Goal: Check status: Check status

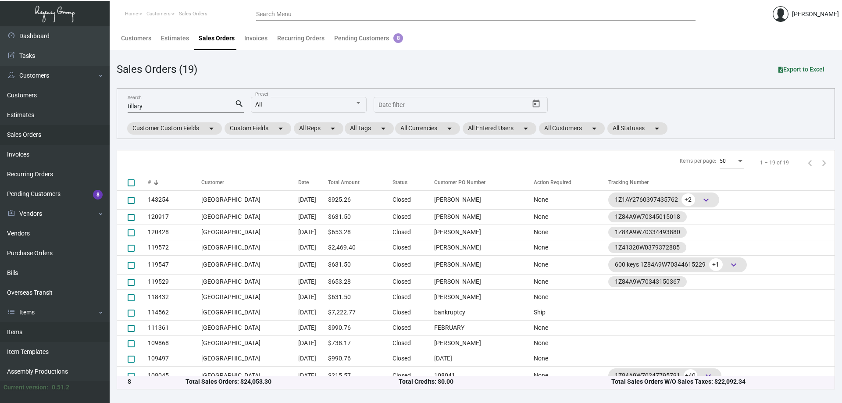
click at [25, 330] on link "Items" at bounding box center [55, 332] width 110 height 20
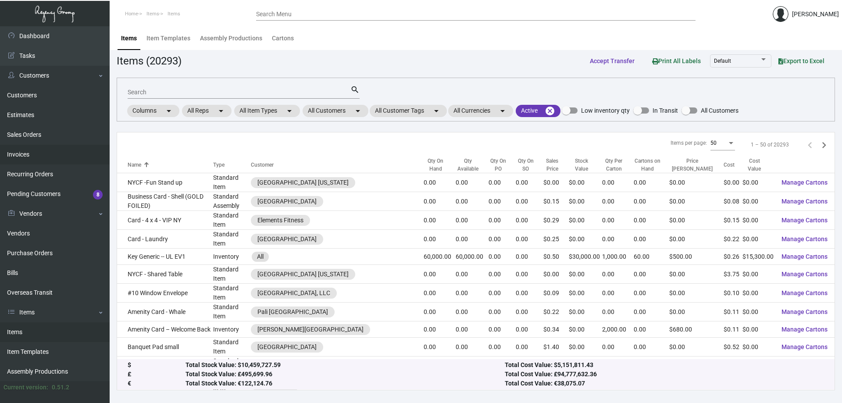
click at [29, 157] on link "Invoices" at bounding box center [55, 155] width 110 height 20
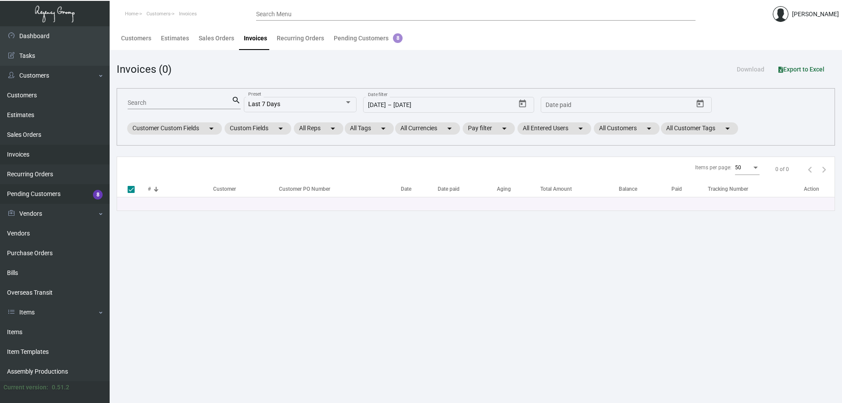
click at [53, 252] on link "Purchase Orders" at bounding box center [55, 253] width 110 height 20
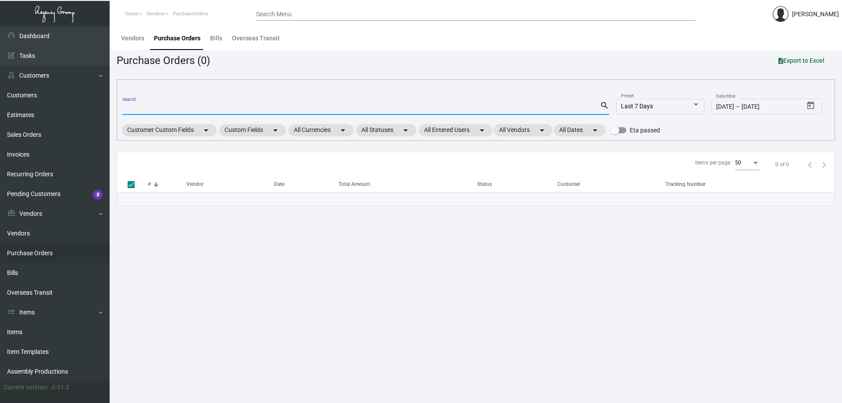
click at [176, 106] on input "Search" at bounding box center [361, 108] width 478 height 7
type input "107348"
checkbox input "false"
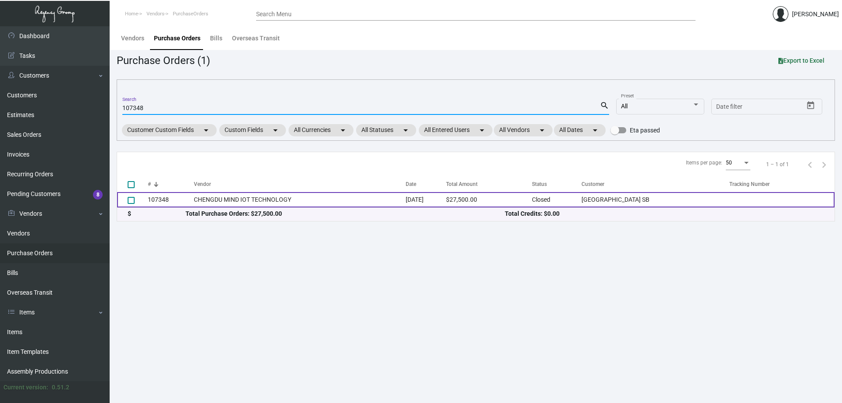
type input "107348"
click at [261, 198] on td "CHENGDU MIND IOT TECHNOLOGY" at bounding box center [300, 199] width 212 height 15
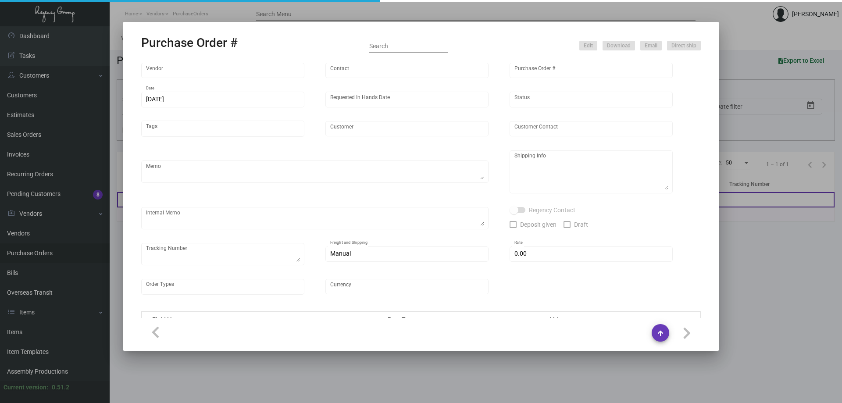
type input "CHENGDU MIND IOT TECHNOLOGY"
type input "[PERSON_NAME]"
type input "107348"
type input "[DATE]"
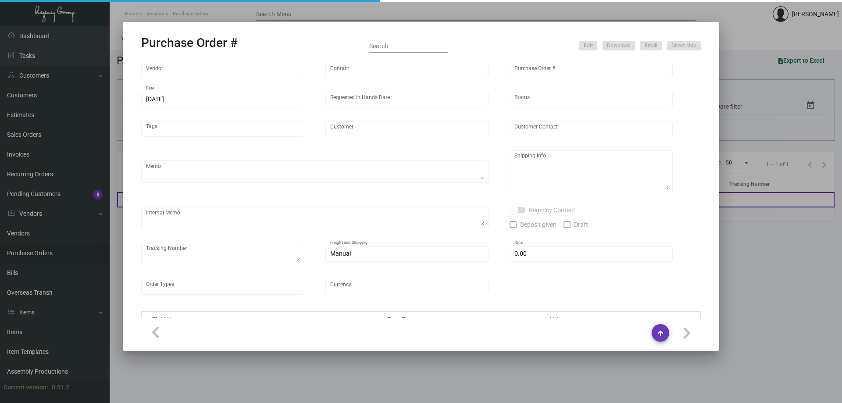
type input "[GEOGRAPHIC_DATA] SB"
type textarea "Please ship by boat to our NJ warehouse."
type textarea "Regency Group NJ - [PERSON_NAME] [STREET_ADDRESS]"
checkbox input "true"
type input "$ 0.00"
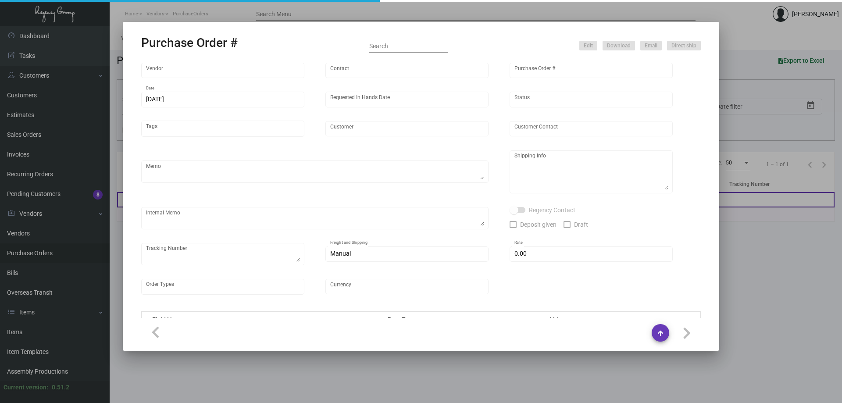
type input "United States Dollar $"
